Goal: Task Accomplishment & Management: Manage account settings

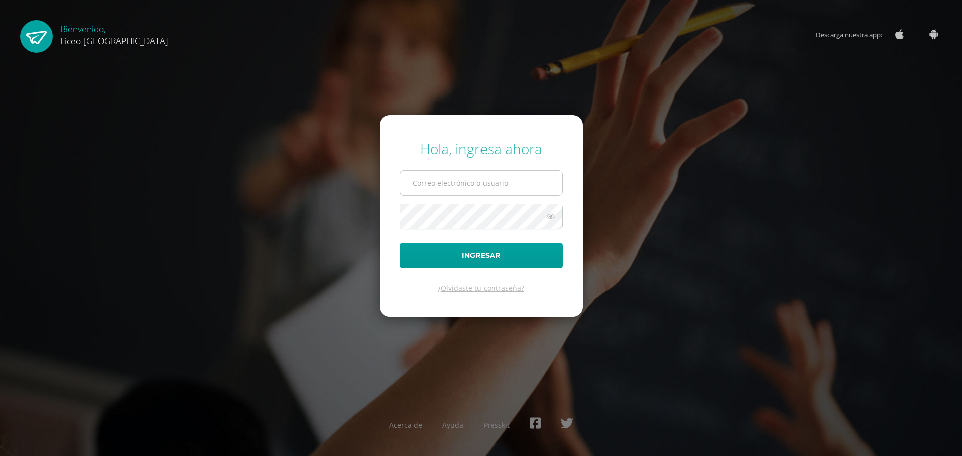
click at [419, 186] on input "text" at bounding box center [481, 183] width 162 height 25
type input "20192270"
click at [453, 252] on button "Ingresar" at bounding box center [481, 256] width 163 height 26
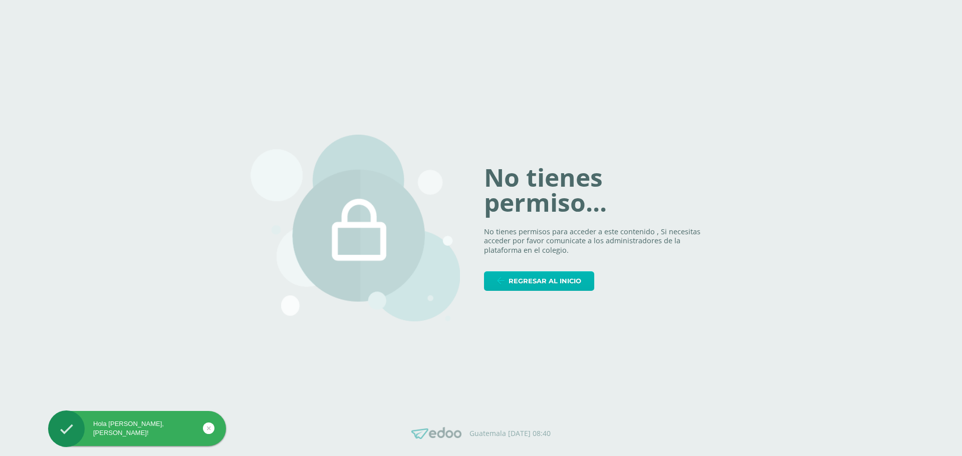
click at [514, 280] on span "Regresar al inicio" at bounding box center [544, 281] width 73 height 19
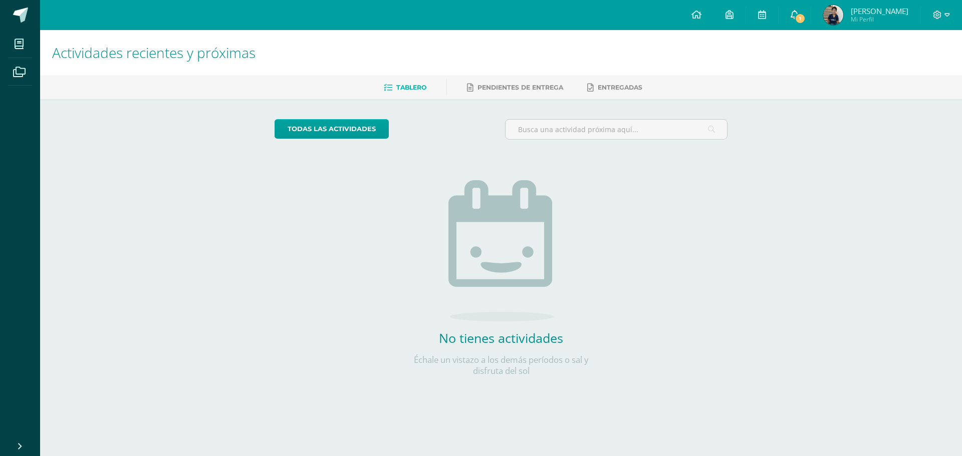
click at [799, 17] on span "1" at bounding box center [799, 18] width 11 height 11
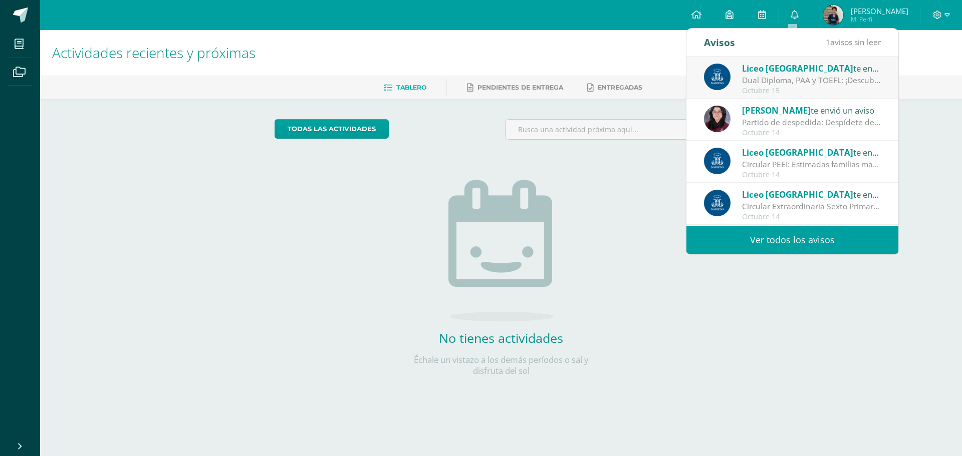
click at [822, 77] on div "Dual Diploma, PAA y TOEFL: ¡Descubre un proyecto educativo innovador para ti y …" at bounding box center [811, 81] width 139 height 12
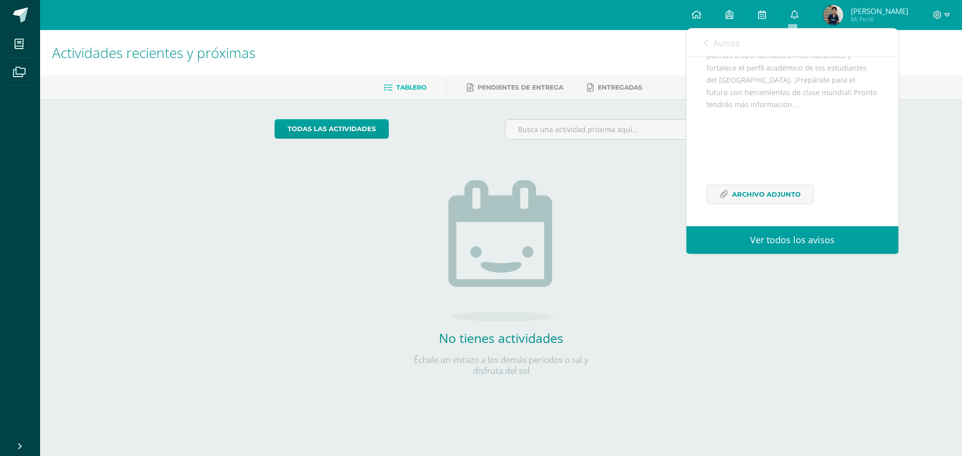
scroll to position [195, 0]
click at [743, 193] on span "Archivo Adjunto" at bounding box center [766, 194] width 69 height 19
click at [881, 370] on div "Actividades recientes y próximas Tablero Pendientes de entrega Entregadas todas…" at bounding box center [501, 219] width 922 height 378
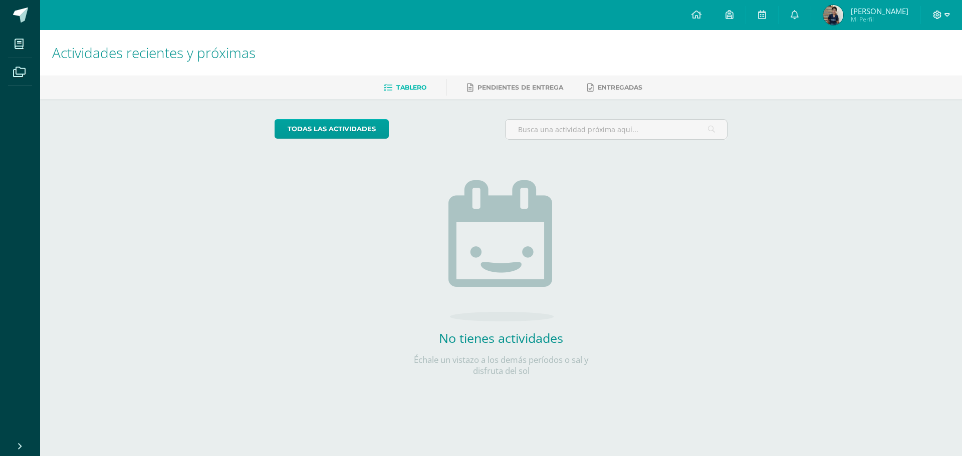
click at [934, 12] on icon at bounding box center [937, 15] width 9 height 9
click at [902, 69] on span "Cerrar sesión" at bounding box center [915, 69] width 45 height 10
